Goal: Contribute content

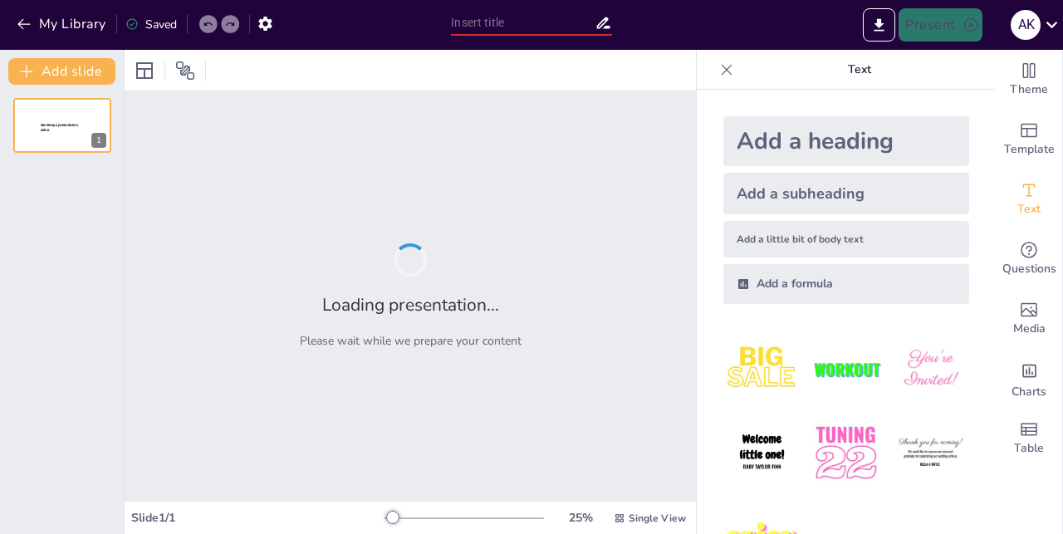
type input "Superstition : Réalité ou Croyance Infondée ? Une Analyse Critique"
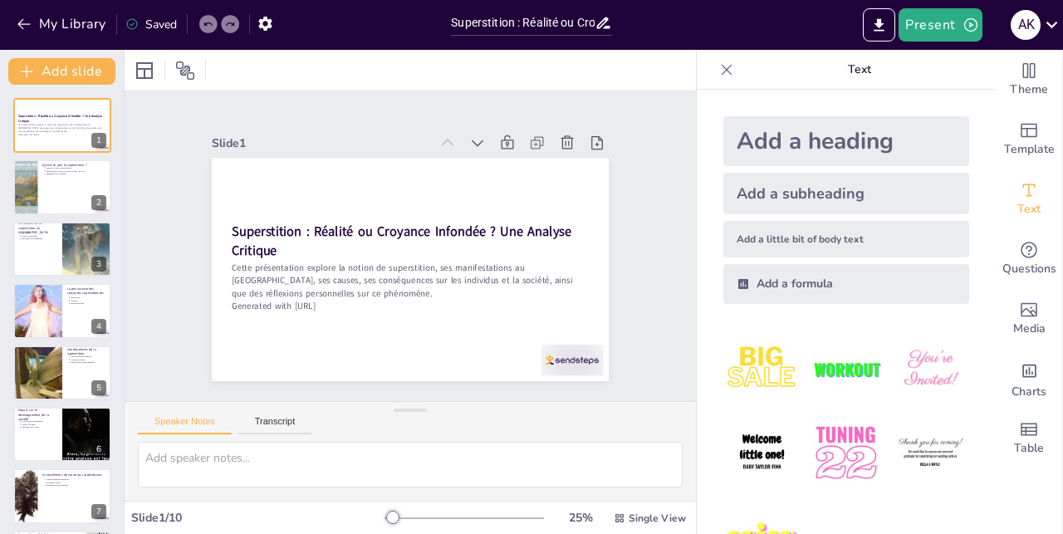
click at [356, 76] on div at bounding box center [410, 70] width 571 height 41
click at [51, 189] on div at bounding box center [62, 187] width 100 height 56
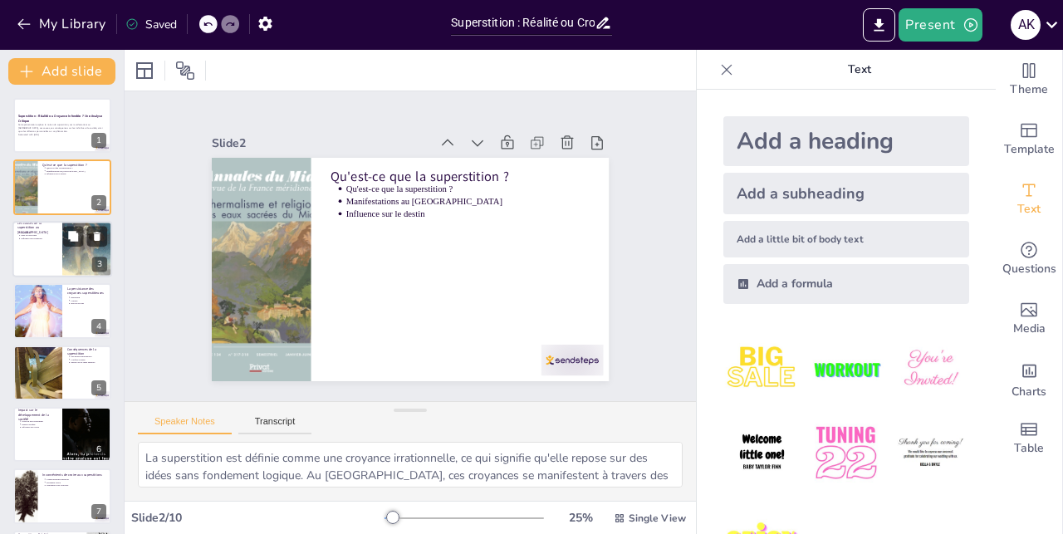
click at [46, 257] on div at bounding box center [62, 249] width 100 height 56
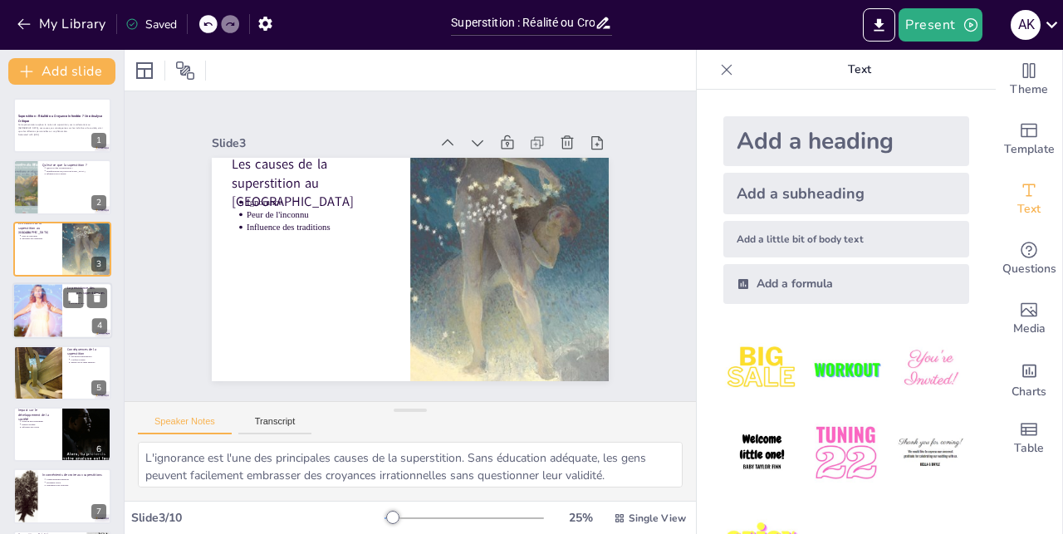
click at [57, 307] on div at bounding box center [37, 310] width 112 height 56
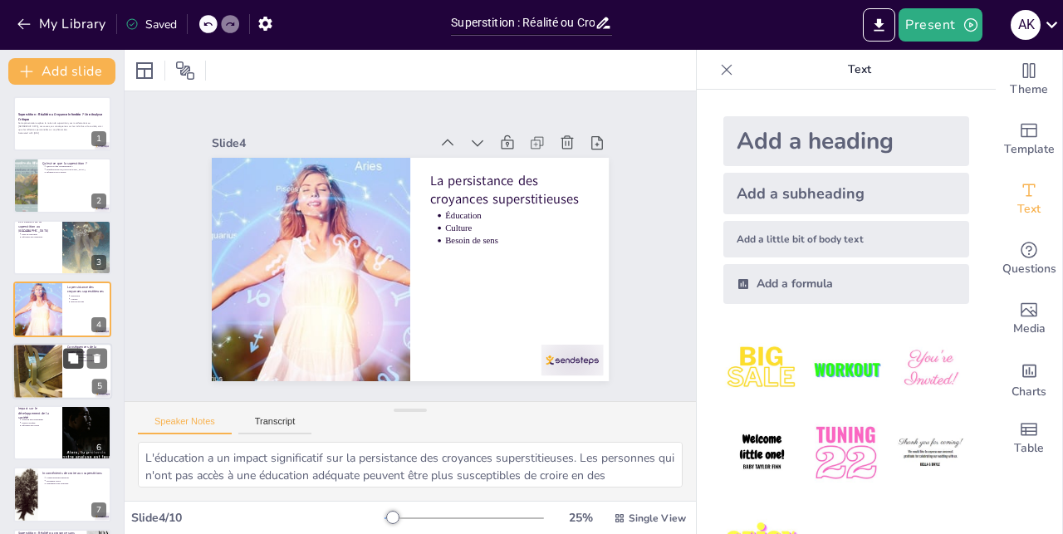
click at [64, 351] on button at bounding box center [73, 358] width 20 height 20
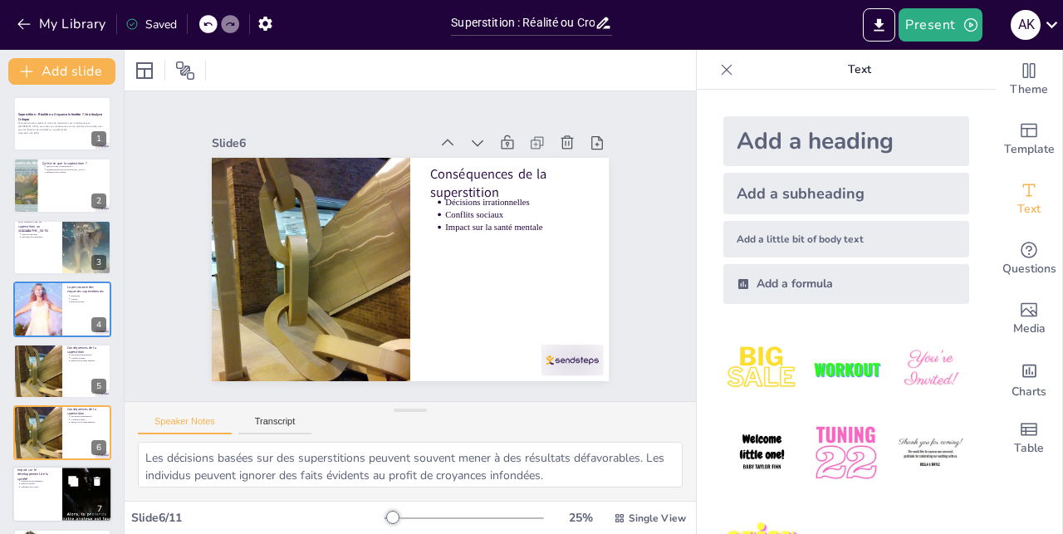
scroll to position [125, 0]
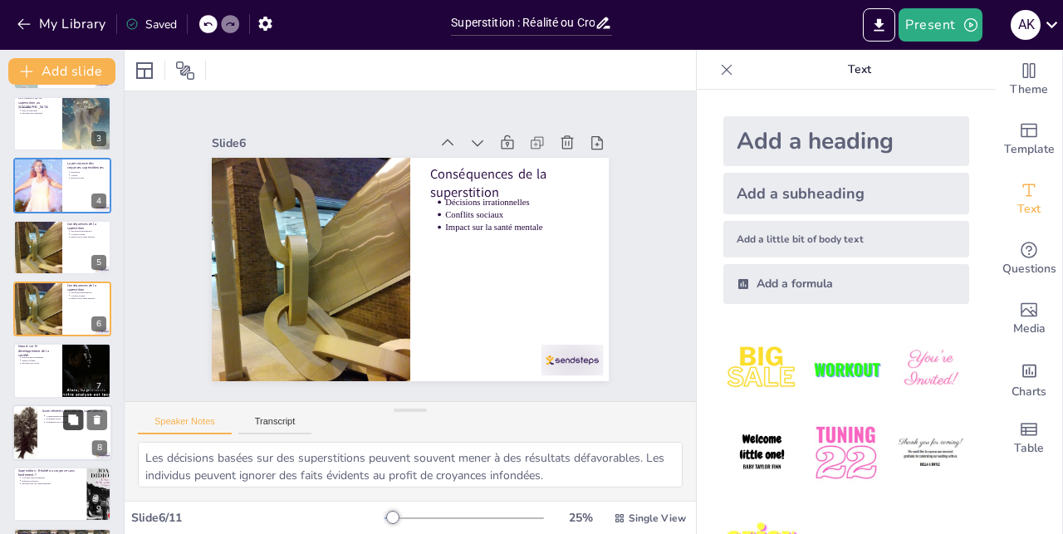
click at [66, 429] on button at bounding box center [73, 420] width 20 height 20
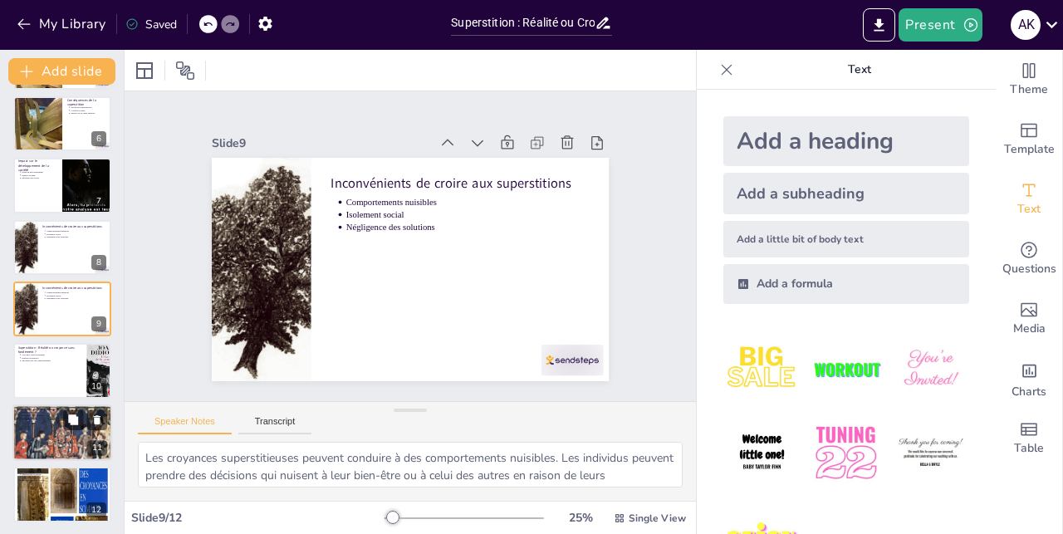
scroll to position [312, 0]
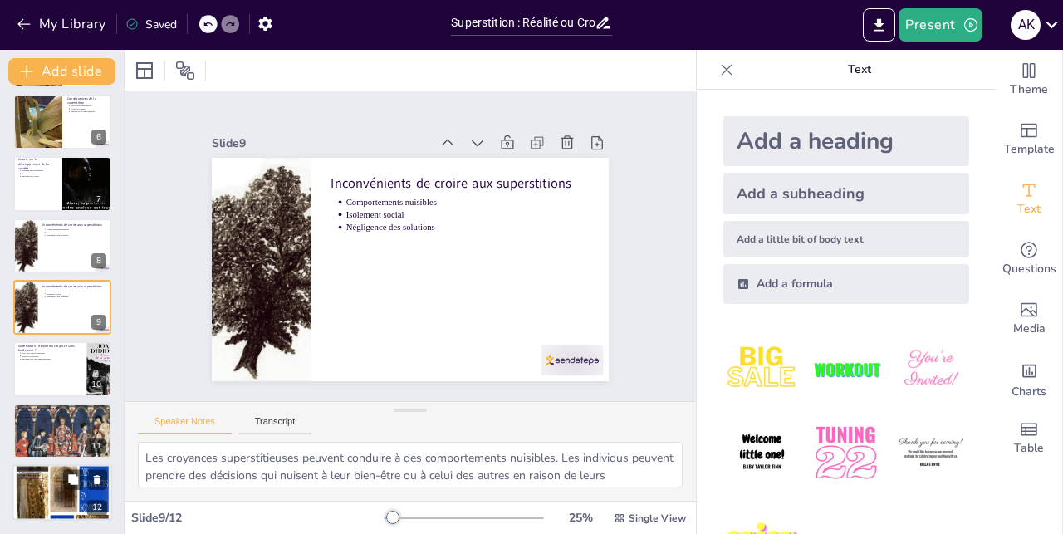
click at [62, 488] on div at bounding box center [62, 493] width 100 height 154
type textarea "La superstition est profondément ancrée dans la culture marocaine. Cela soulign…"
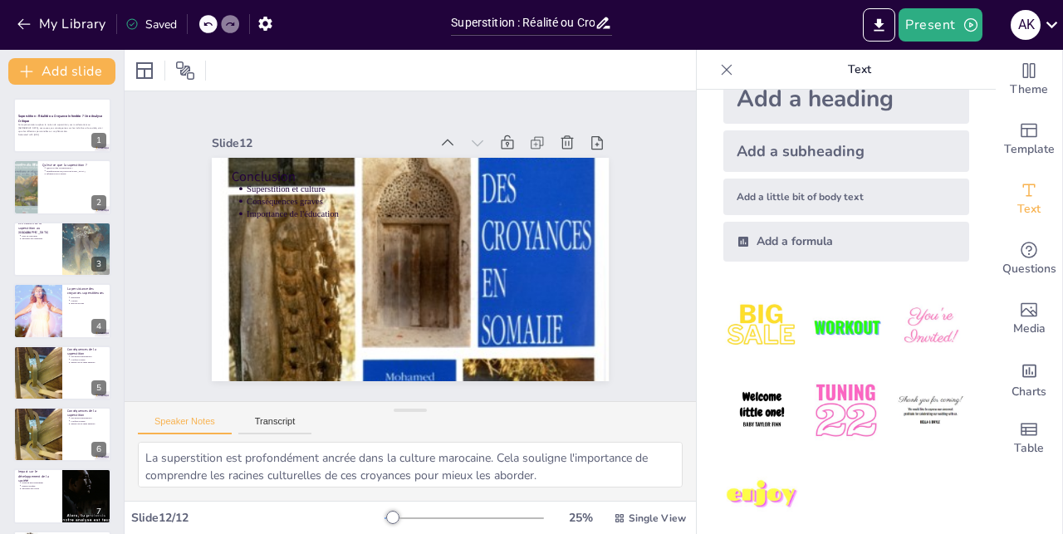
scroll to position [62, 0]
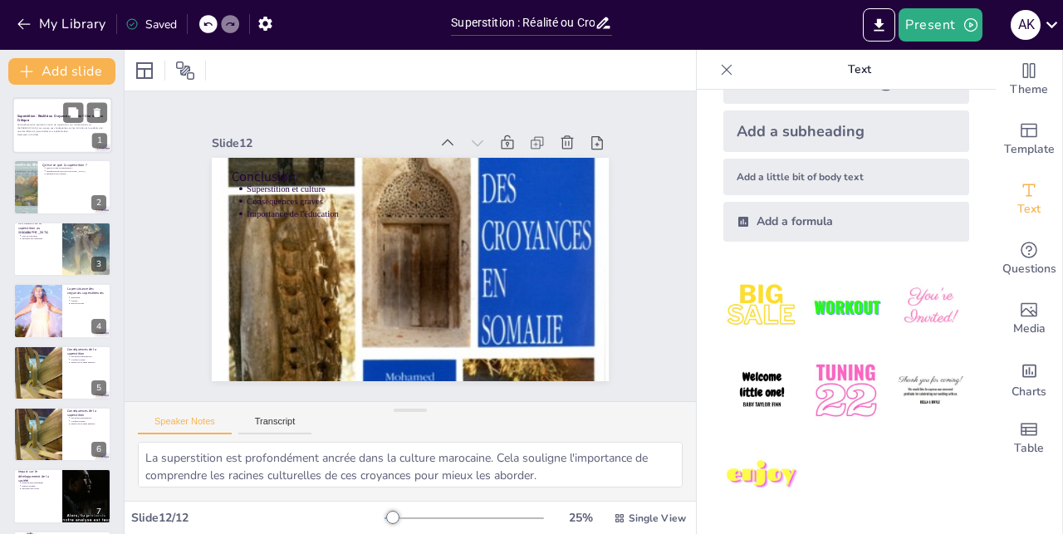
click at [46, 108] on div at bounding box center [62, 125] width 100 height 56
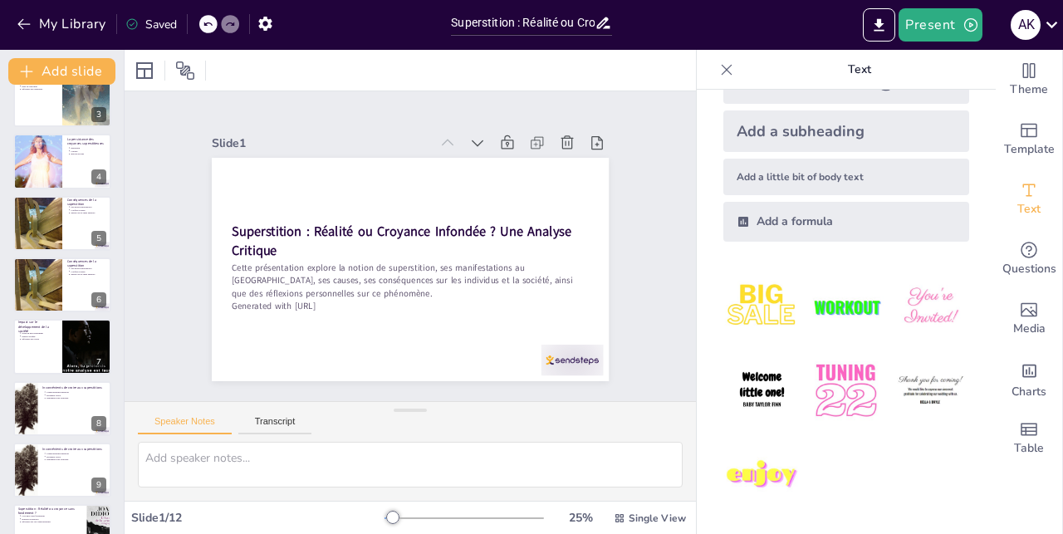
scroll to position [312, 0]
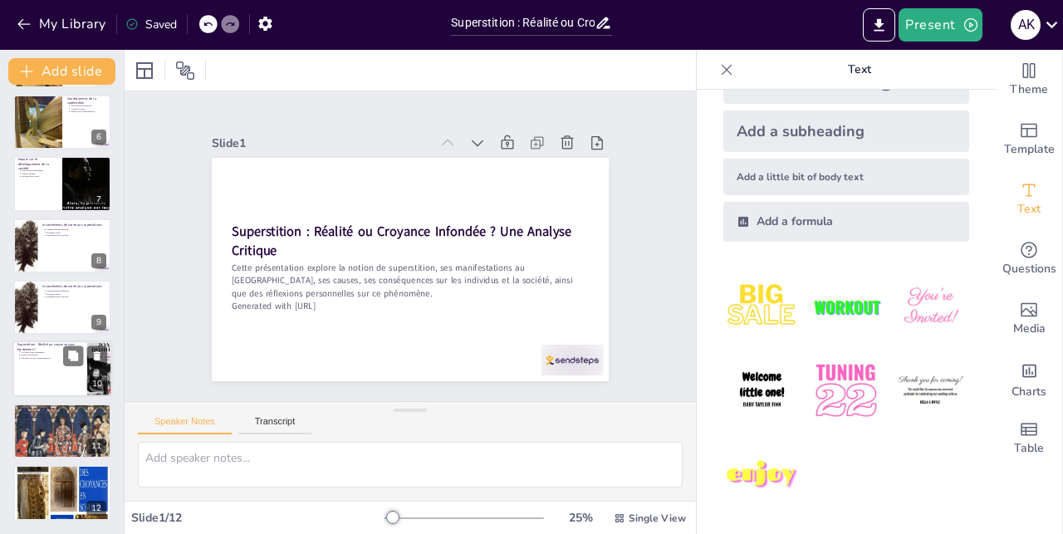
click at [47, 380] on div at bounding box center [62, 369] width 100 height 56
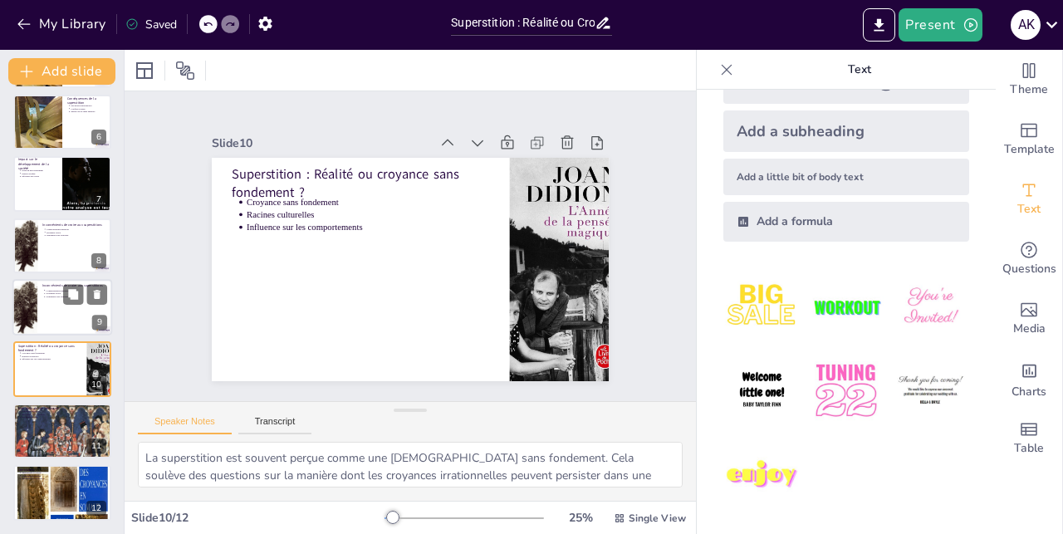
click at [55, 319] on div at bounding box center [62, 307] width 100 height 56
type textarea "Les croyances superstitieuses peuvent conduire à des comportements nuisibles. L…"
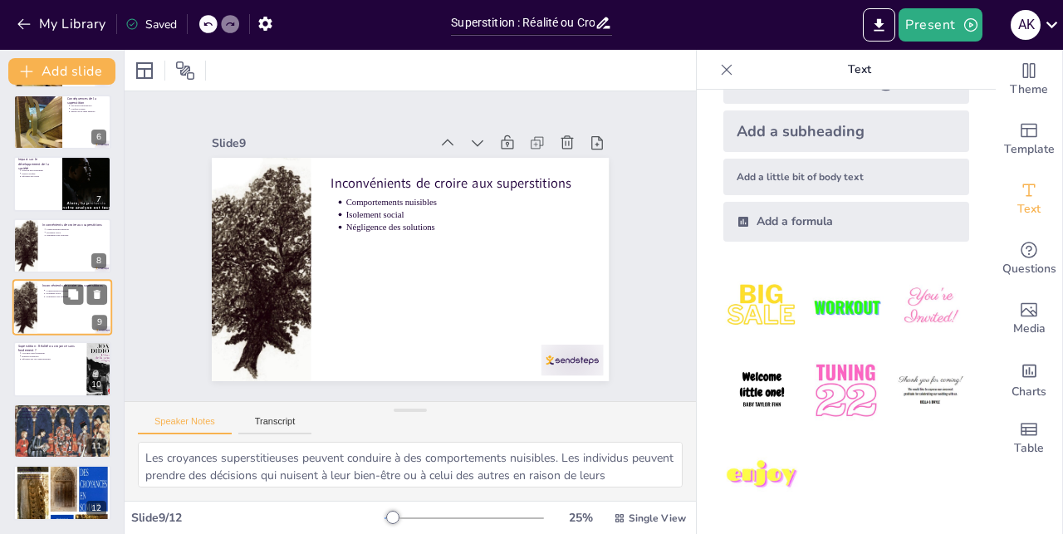
scroll to position [311, 0]
